Goal: Task Accomplishment & Management: Manage account settings

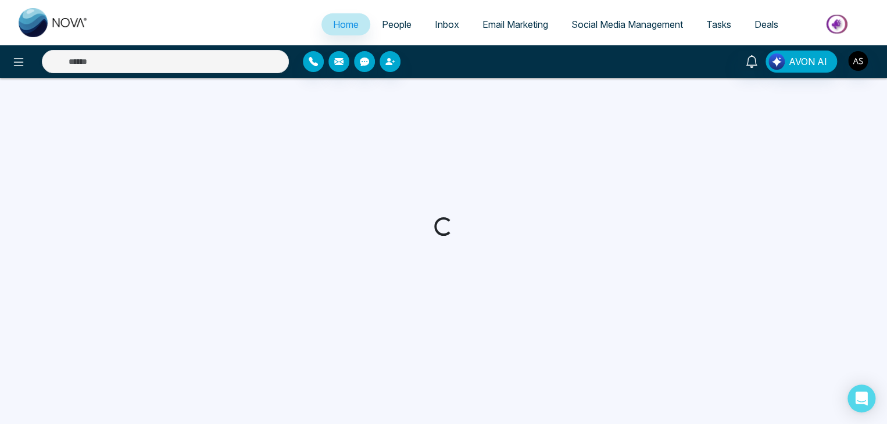
select select "*"
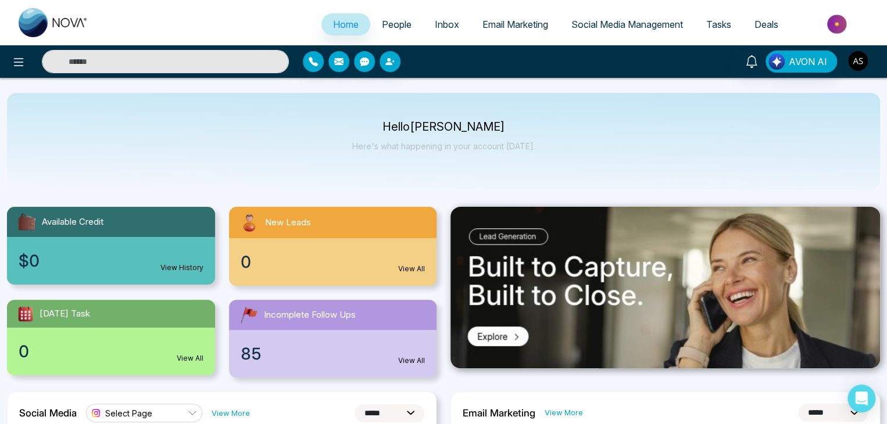
click at [856, 58] on img "button" at bounding box center [858, 61] width 20 height 20
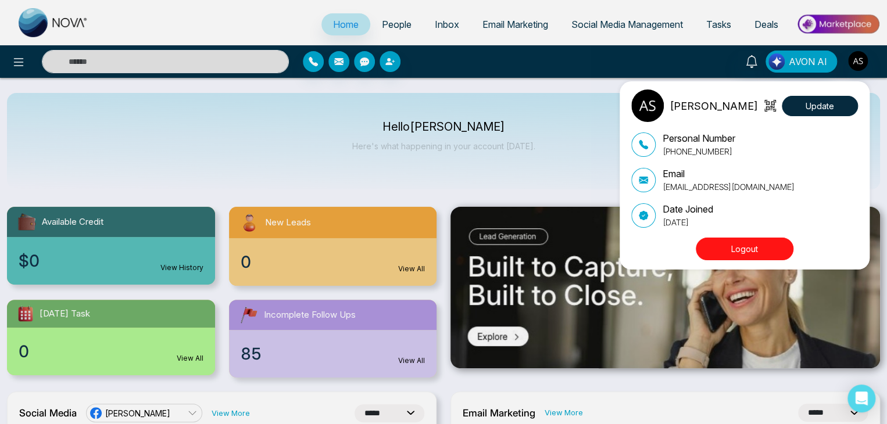
click at [740, 248] on button "Logout" at bounding box center [745, 249] width 98 height 23
